Goal: Task Accomplishment & Management: Use online tool/utility

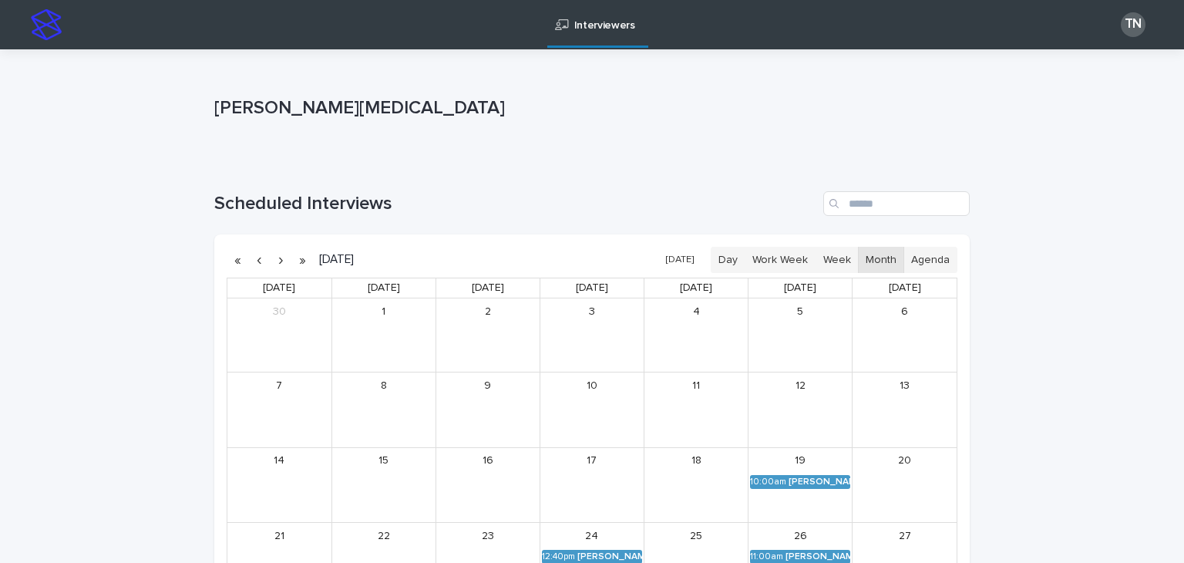
click at [685, 257] on button "[DATE]" at bounding box center [679, 260] width 43 height 22
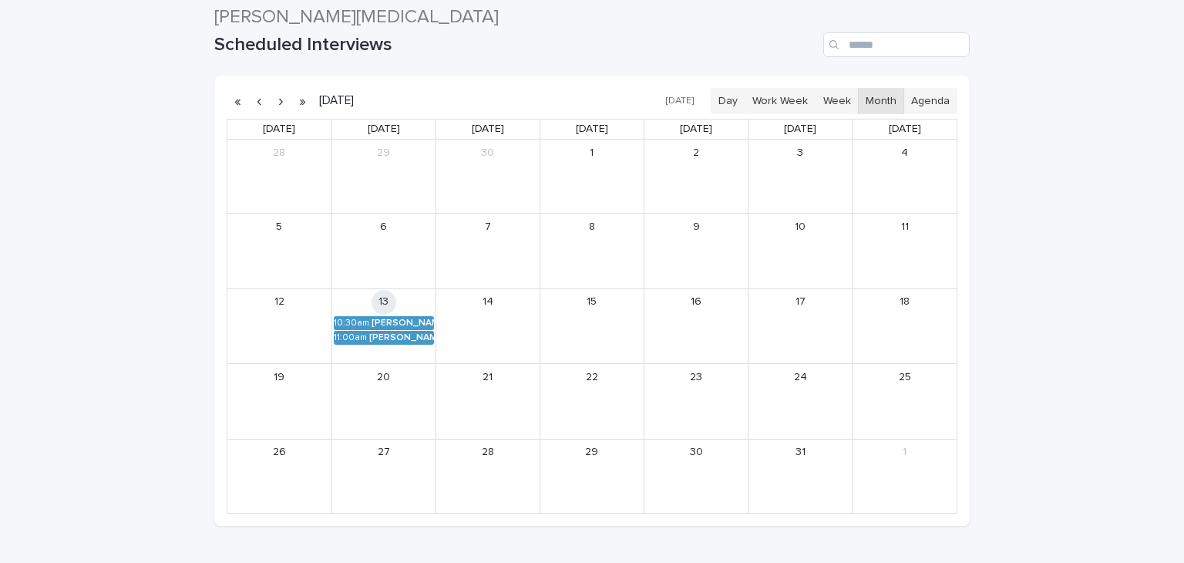
scroll to position [160, 0]
click at [405, 338] on div "[PERSON_NAME] Race [PERSON_NAME] (Round 2)" at bounding box center [401, 336] width 65 height 11
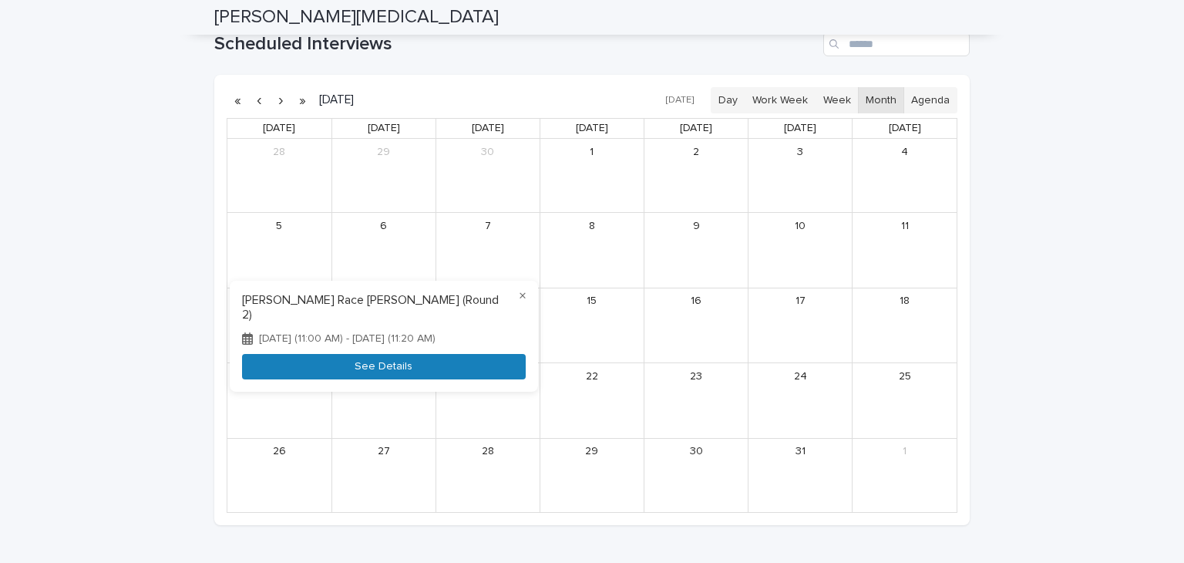
click at [381, 372] on button "See Details" at bounding box center [384, 366] width 284 height 25
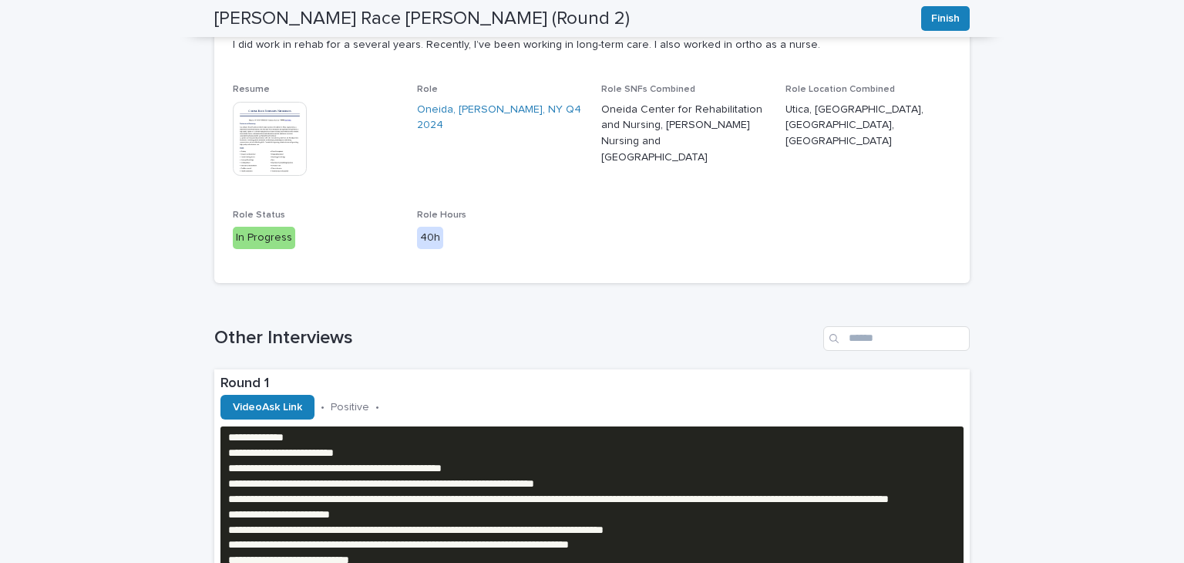
scroll to position [299, 0]
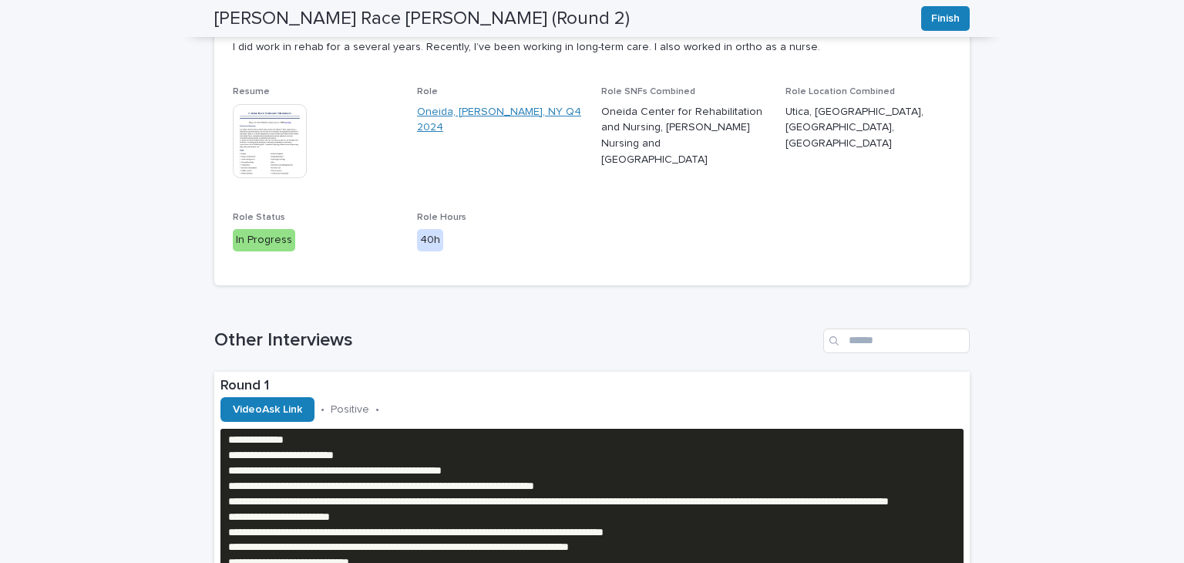
click at [537, 106] on link "Oneida, [PERSON_NAME], NY Q4 2024" at bounding box center [500, 120] width 166 height 32
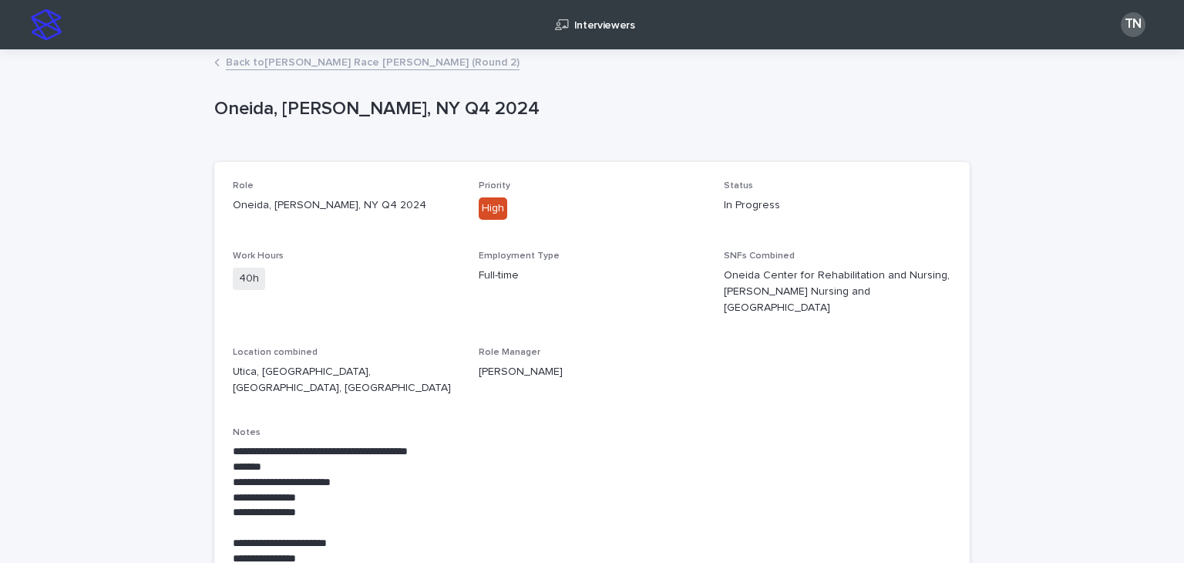
click at [276, 66] on link "Back to [PERSON_NAME] Race [PERSON_NAME] (Round 2)" at bounding box center [373, 61] width 294 height 18
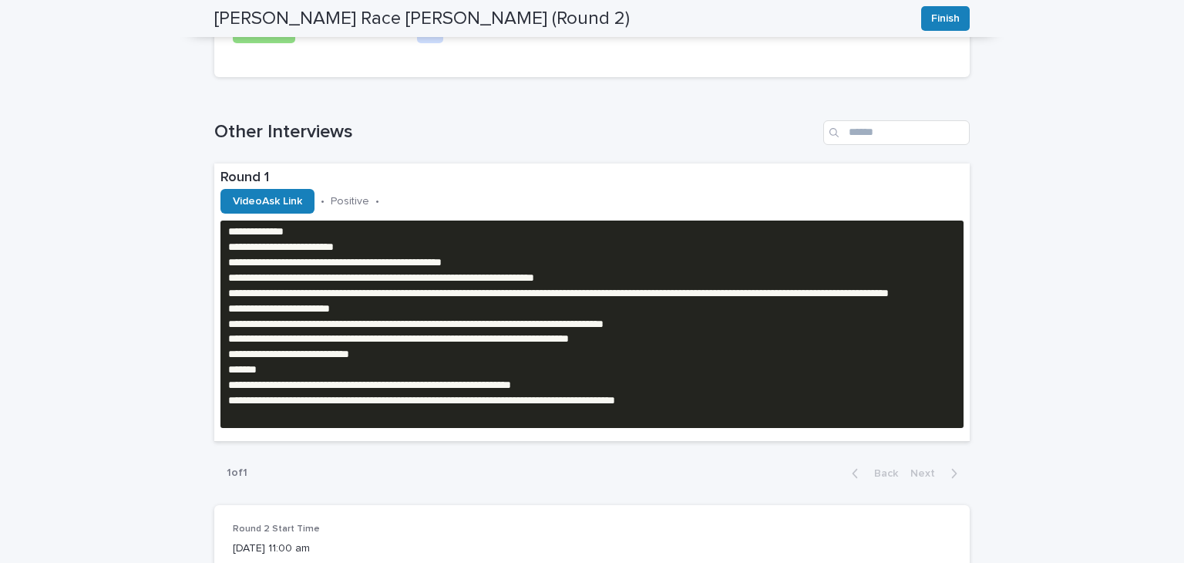
scroll to position [506, 0]
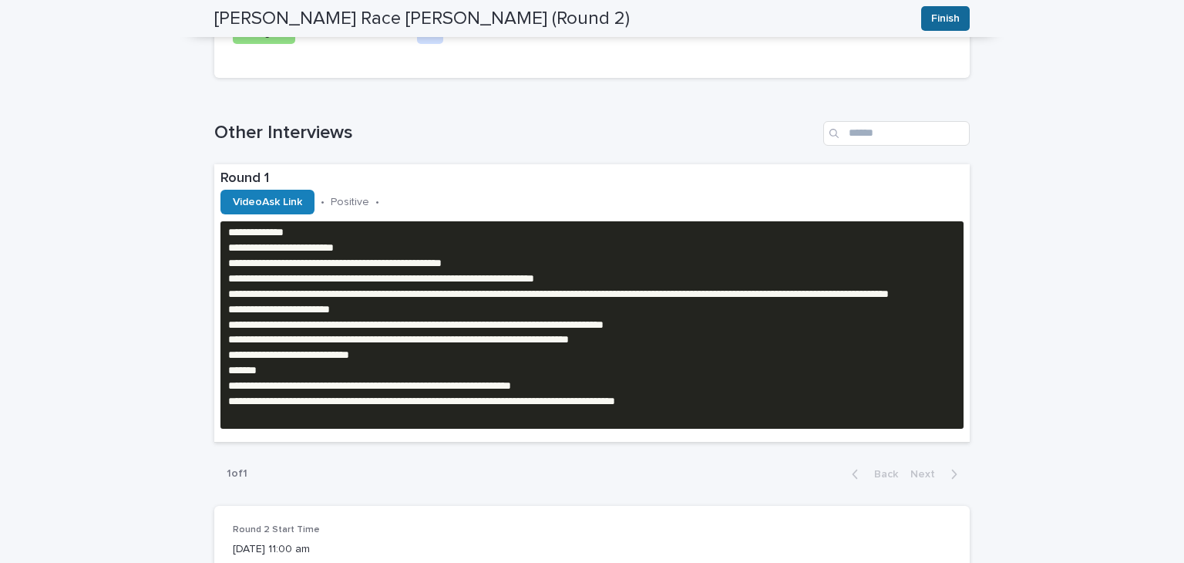
click at [947, 20] on span "Finish" at bounding box center [945, 18] width 29 height 15
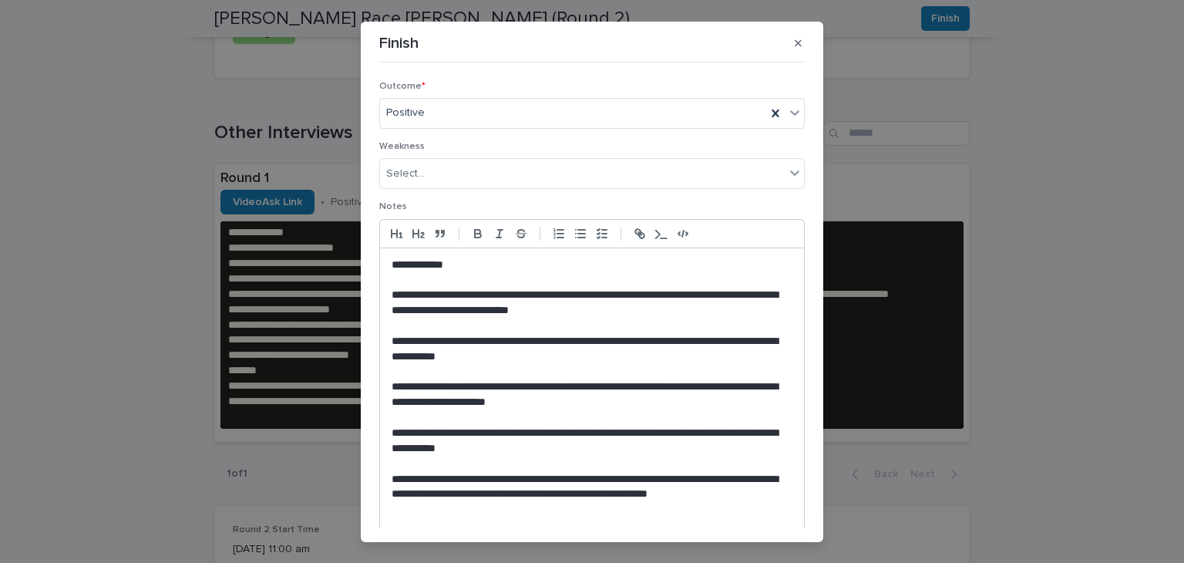
click at [496, 259] on p "**********" at bounding box center [592, 264] width 401 height 15
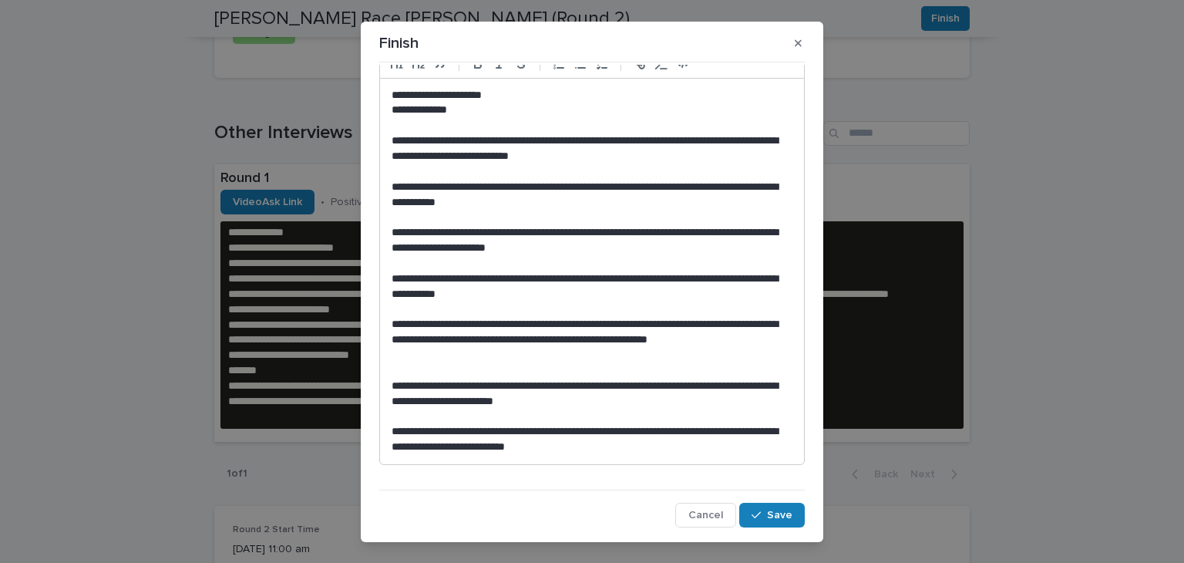
scroll to position [25, 0]
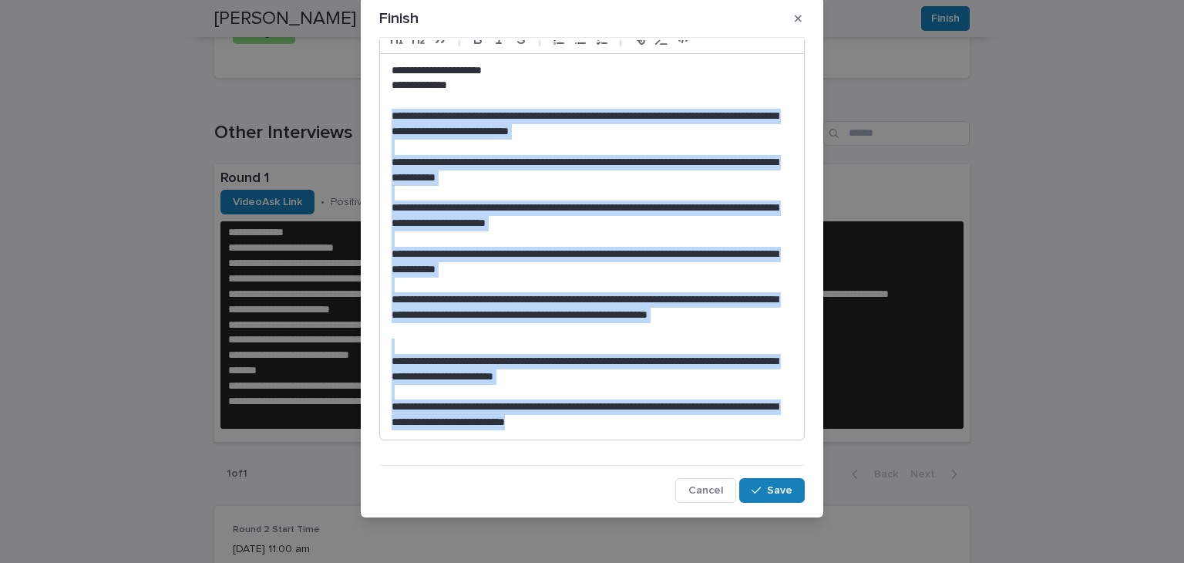
drag, startPoint x: 621, startPoint y: 422, endPoint x: 381, endPoint y: 118, distance: 387.4
click at [381, 118] on div "**********" at bounding box center [592, 246] width 424 height 385
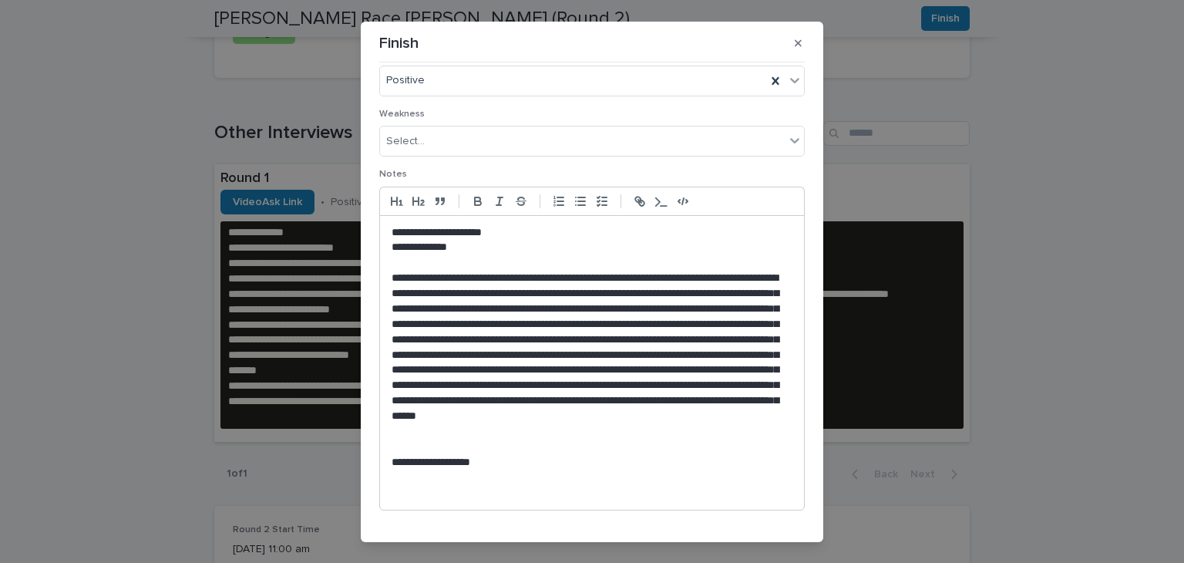
scroll to position [77, 0]
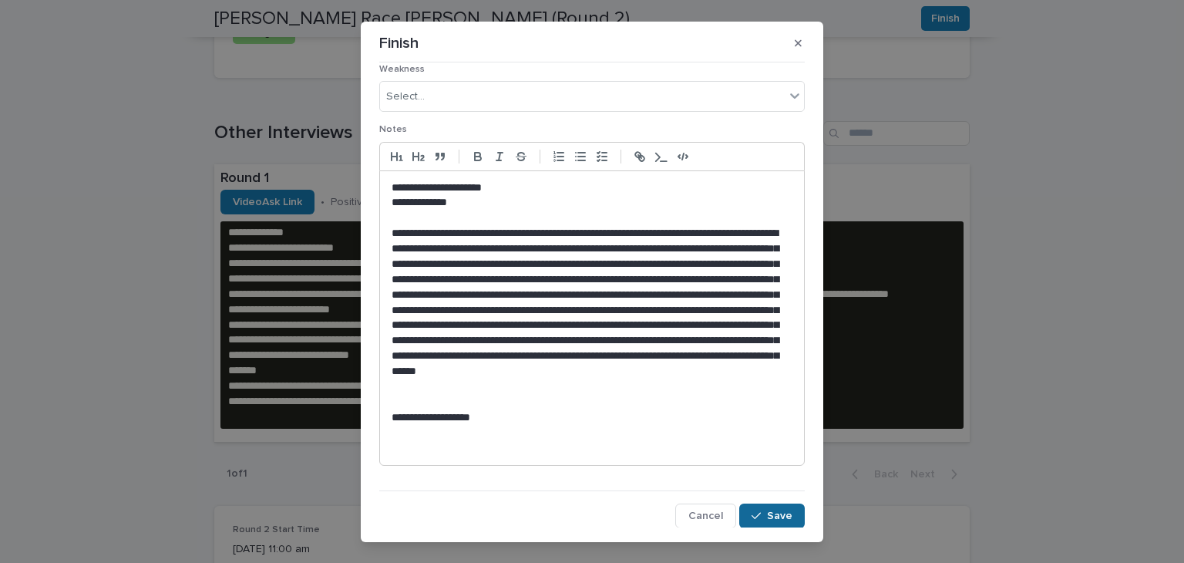
click at [777, 516] on span "Save" at bounding box center [779, 515] width 25 height 11
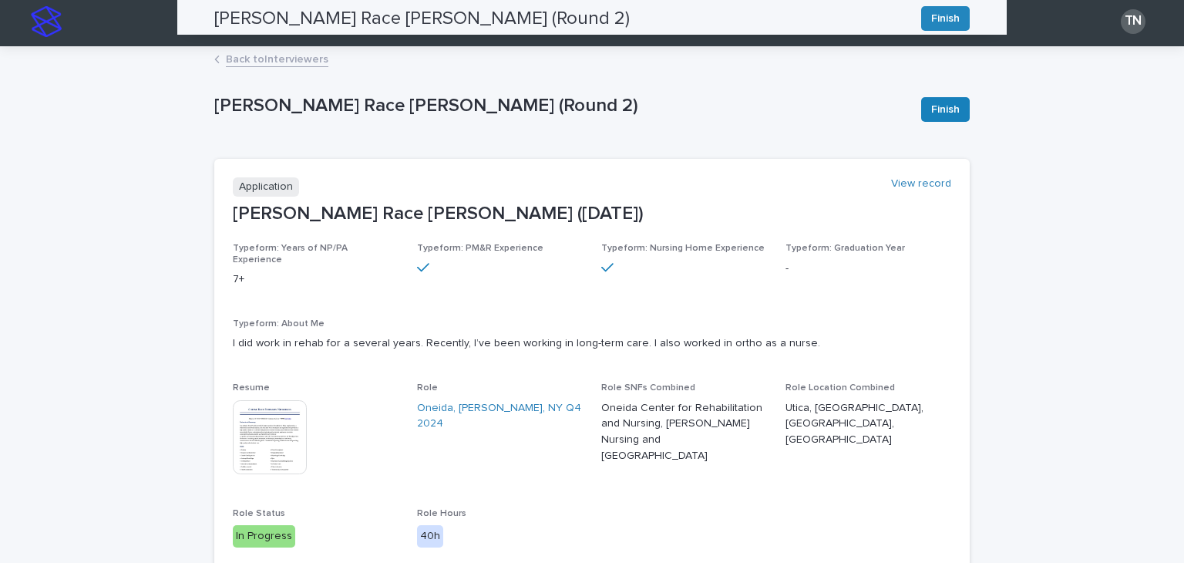
scroll to position [0, 0]
